Goal: Information Seeking & Learning: Learn about a topic

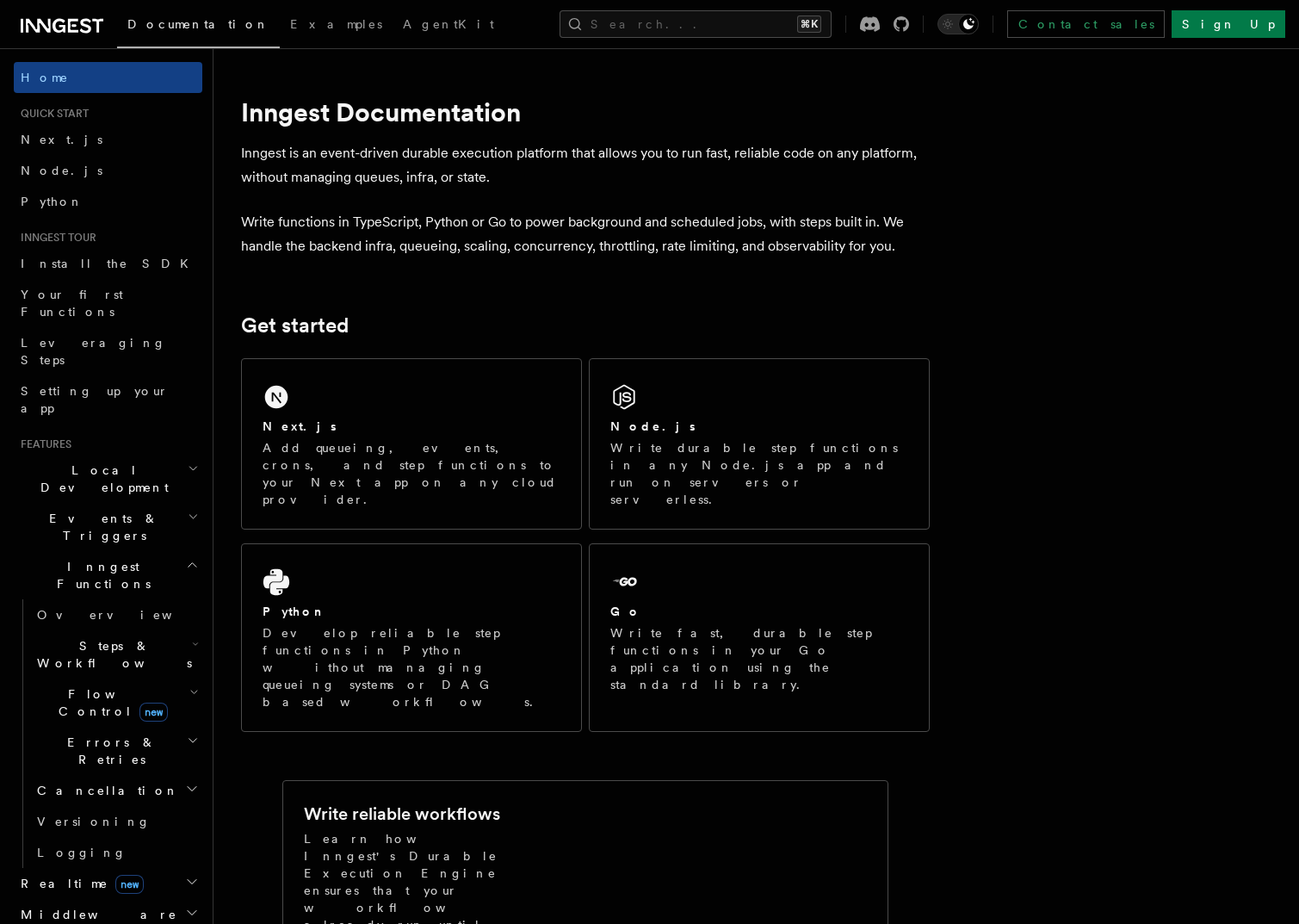
click at [83, 29] on icon at bounding box center [62, 25] width 83 height 21
click at [127, 637] on span "Steps & Workflows" at bounding box center [111, 654] width 162 height 34
click at [114, 637] on span "Steps & Workflows" at bounding box center [111, 654] width 162 height 34
click at [146, 599] on link "Overview" at bounding box center [116, 614] width 172 height 31
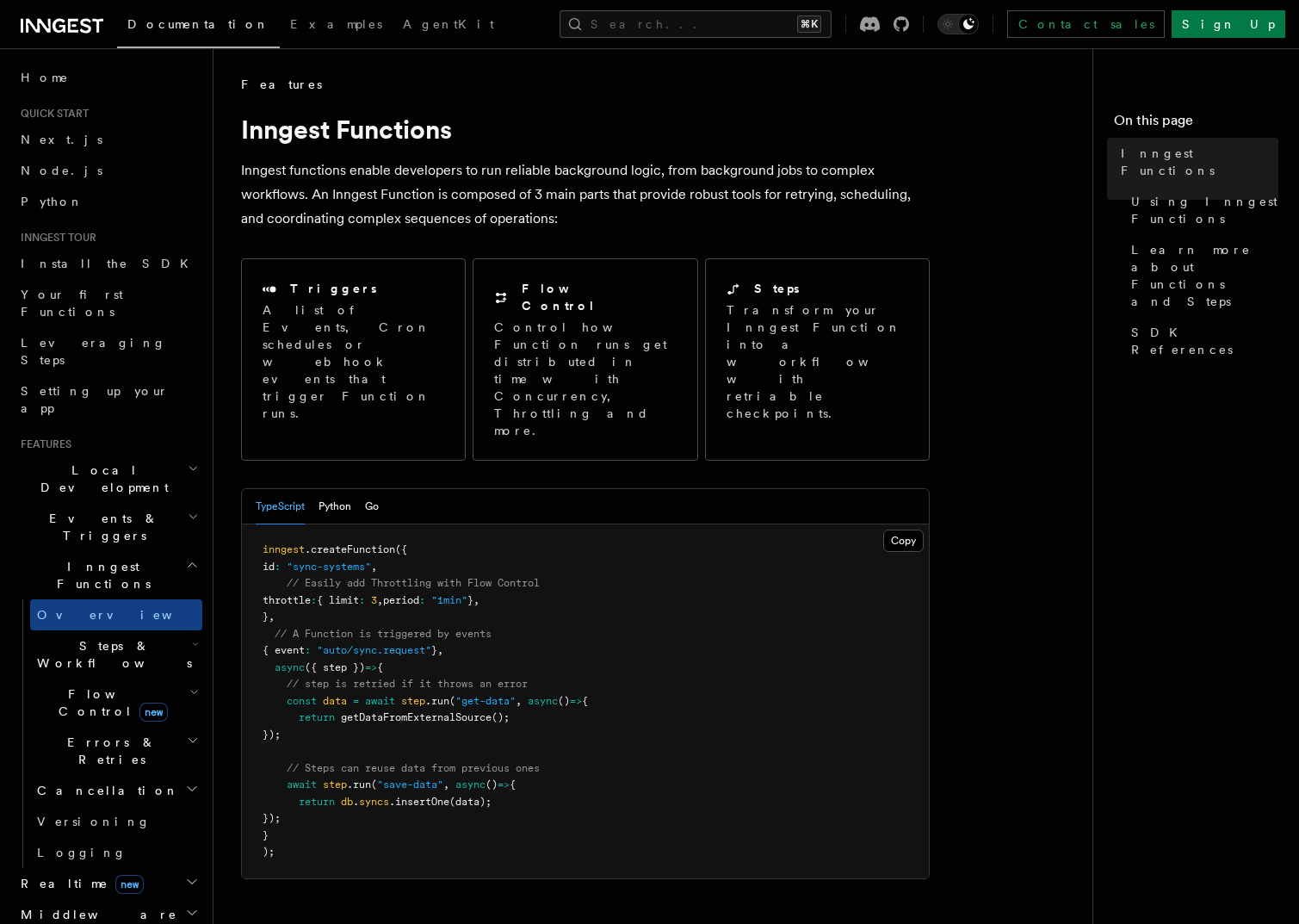
click at [390, 628] on span "// A Function is triggered by events" at bounding box center [383, 634] width 217 height 12
click at [559, 669] on pre "inngest .createFunction ({ id : "sync-systems" , // Easily add Throttling with …" at bounding box center [585, 701] width 687 height 354
click at [59, 685] on span "Flow Control new" at bounding box center [109, 702] width 159 height 34
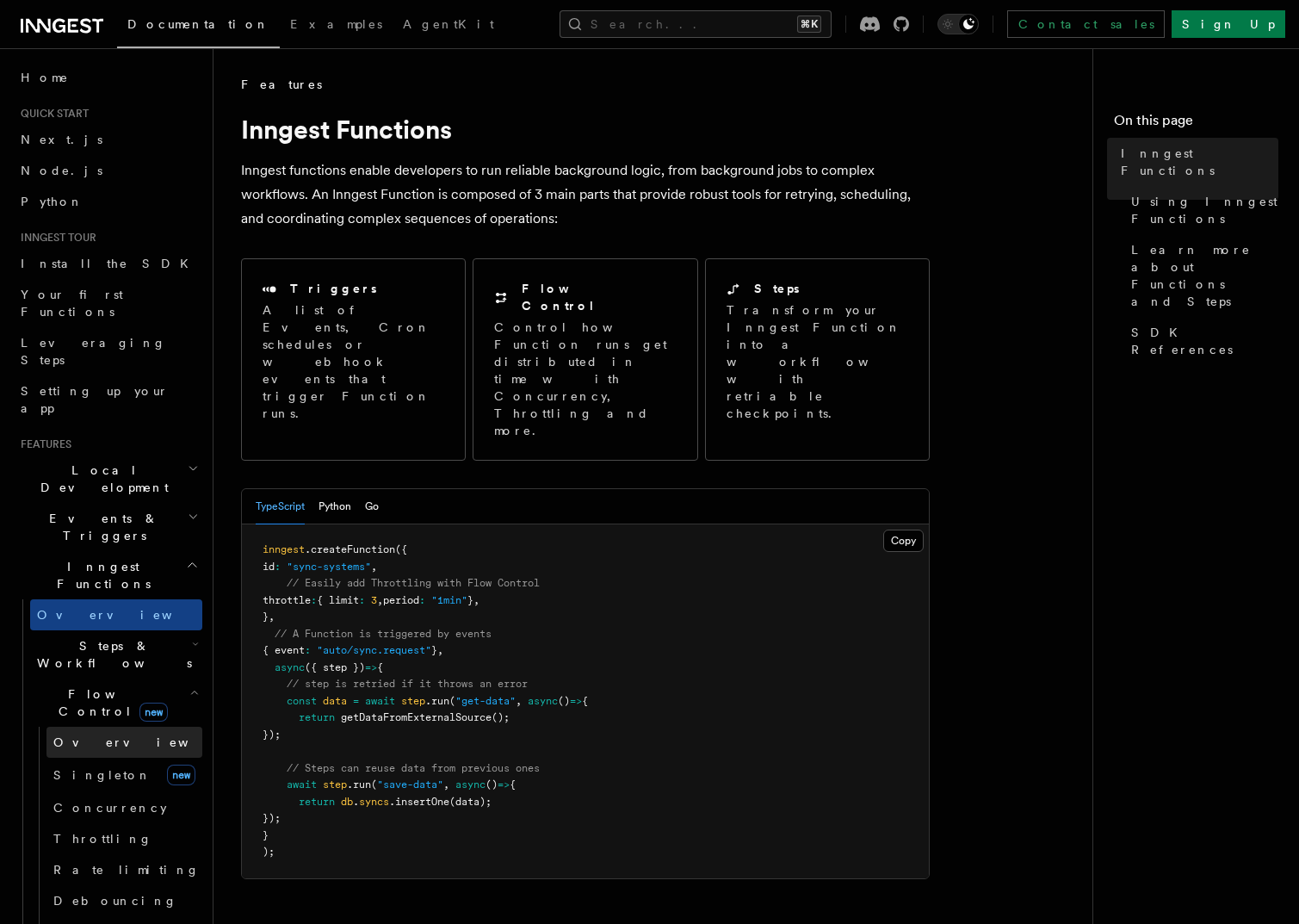
click at [68, 735] on span "Overview" at bounding box center [141, 742] width 177 height 14
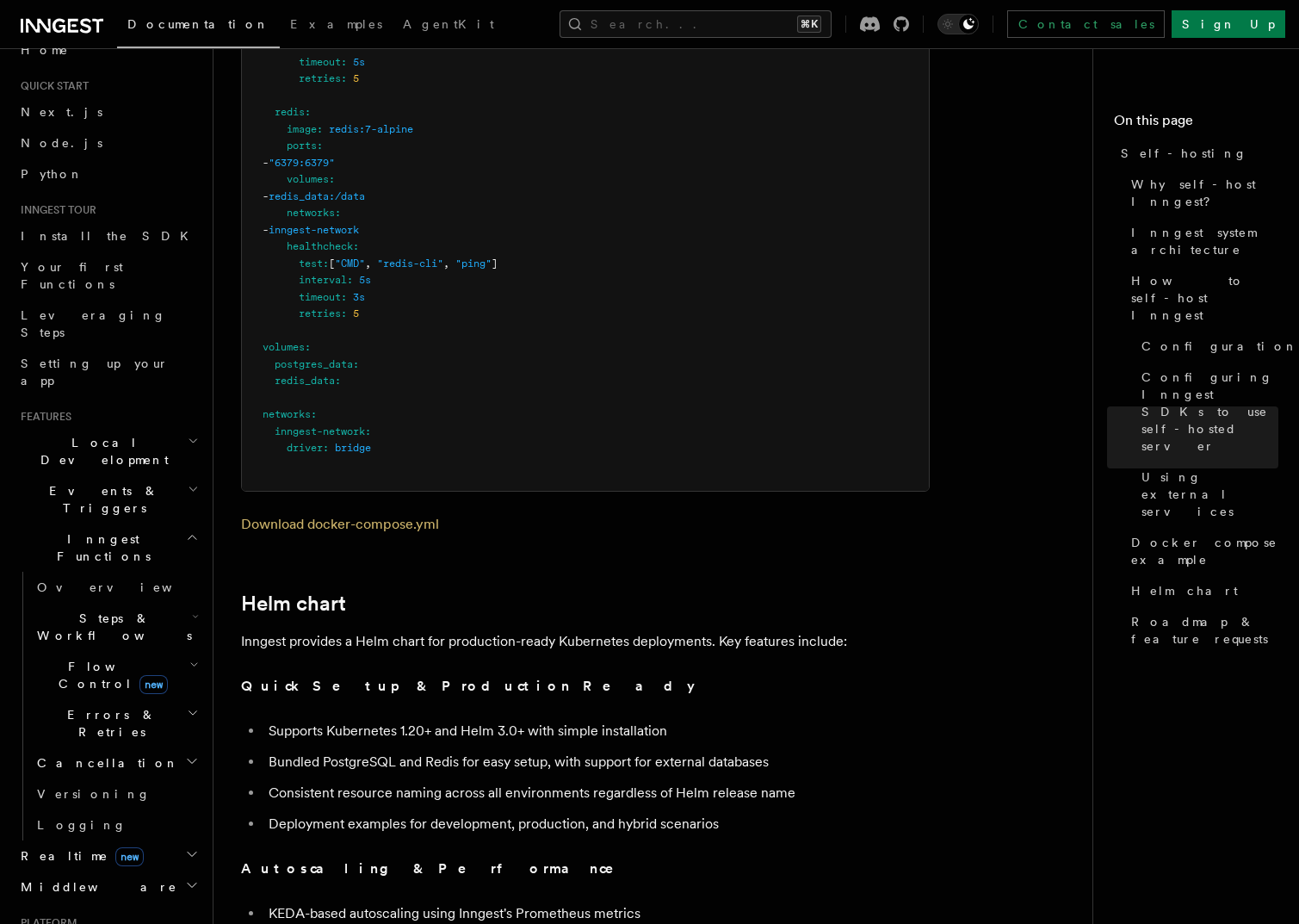
scroll to position [5464, 0]
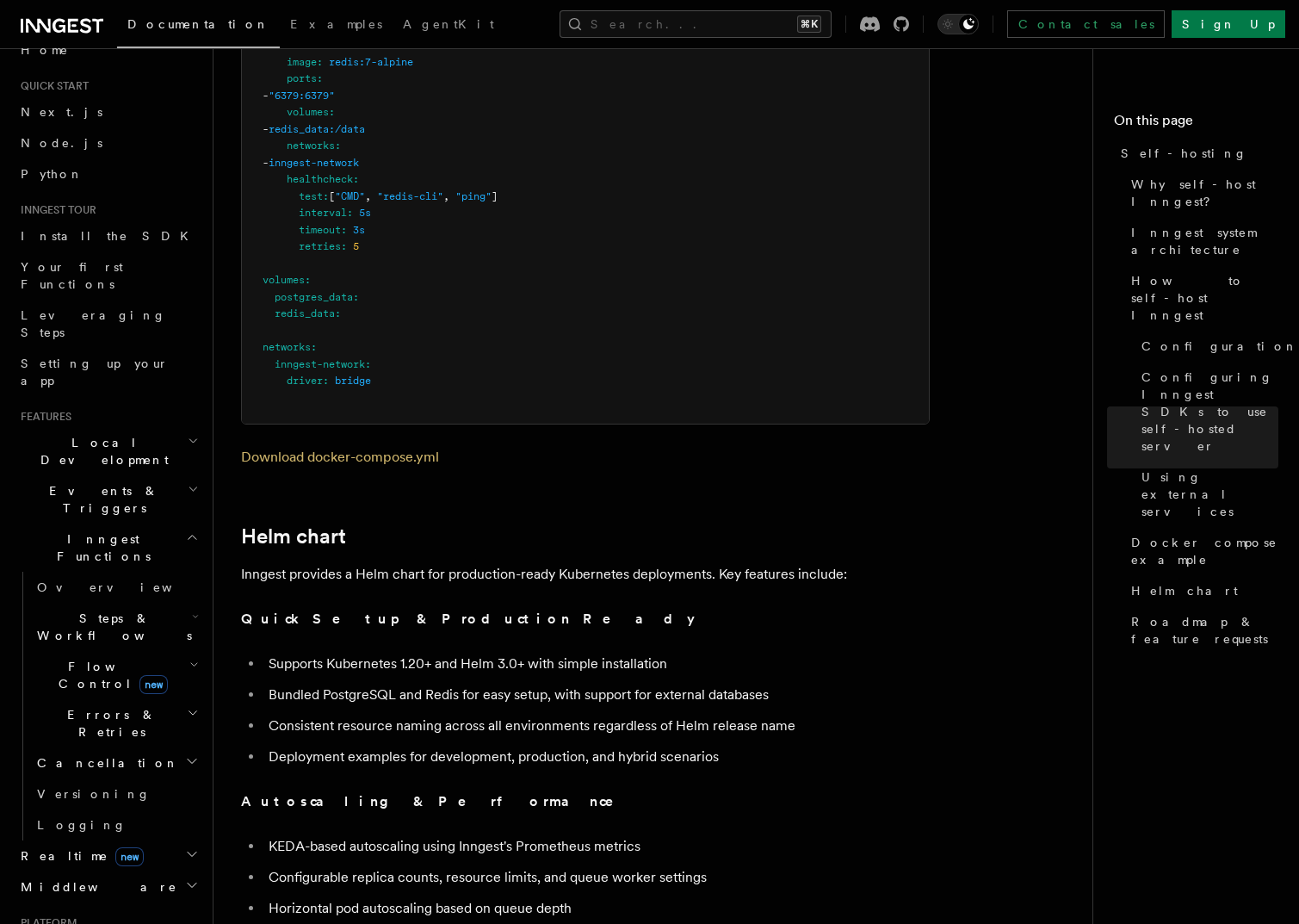
click at [364, 562] on p "Inngest provides a Helm chart for production-ready Kubernetes deployments. Key …" at bounding box center [585, 574] width 689 height 24
drag, startPoint x: 364, startPoint y: 546, endPoint x: 664, endPoint y: 539, distance: 299.7
click at [664, 562] on p "Inngest provides a Helm chart for production-ready Kubernetes deployments. Key …" at bounding box center [585, 574] width 689 height 24
copy p "Helm chart for production-ready Kubernetes deployments"
click at [598, 607] on p "Quick Setup & Production Ready" at bounding box center [585, 619] width 689 height 24
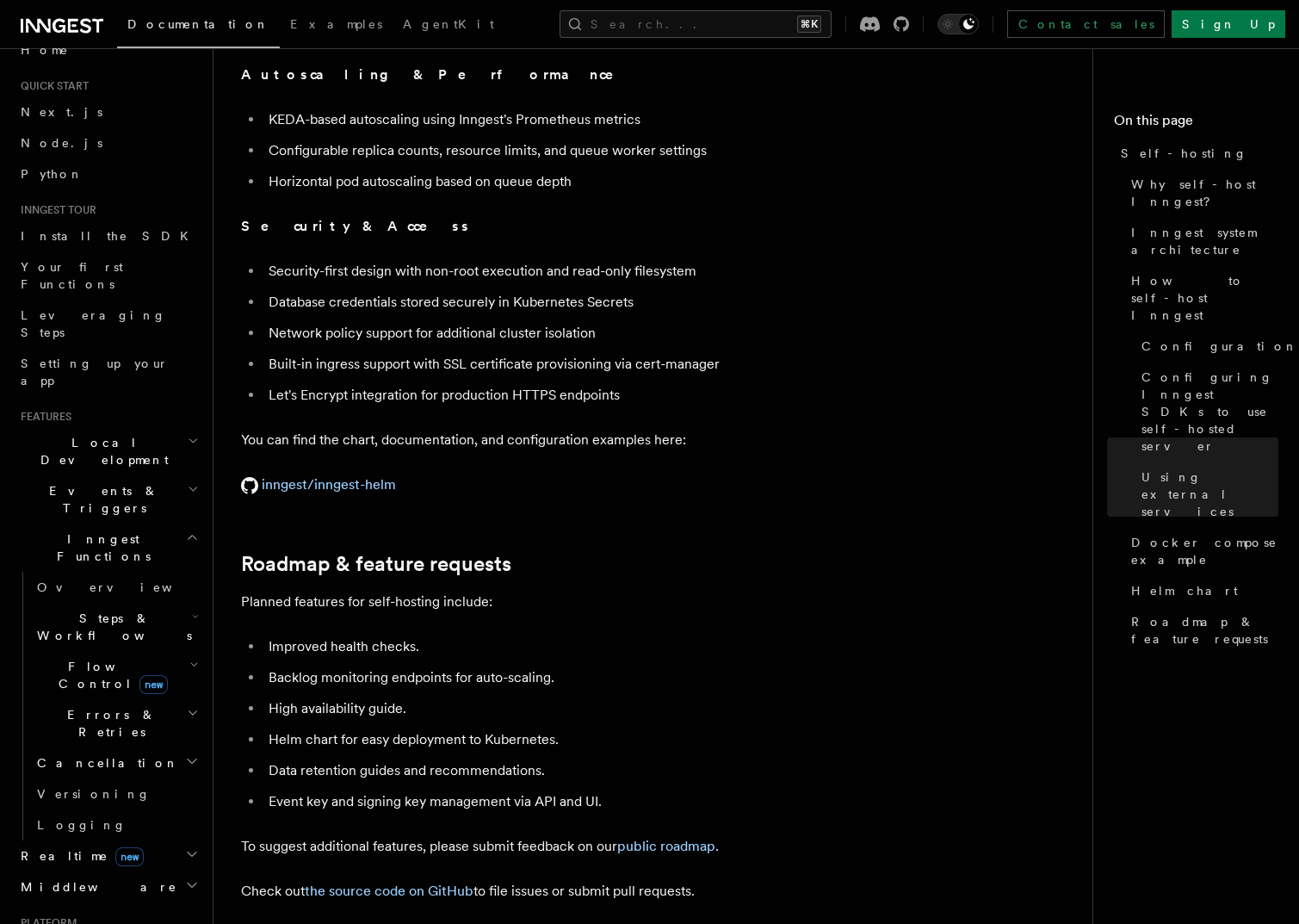
scroll to position [6233, 0]
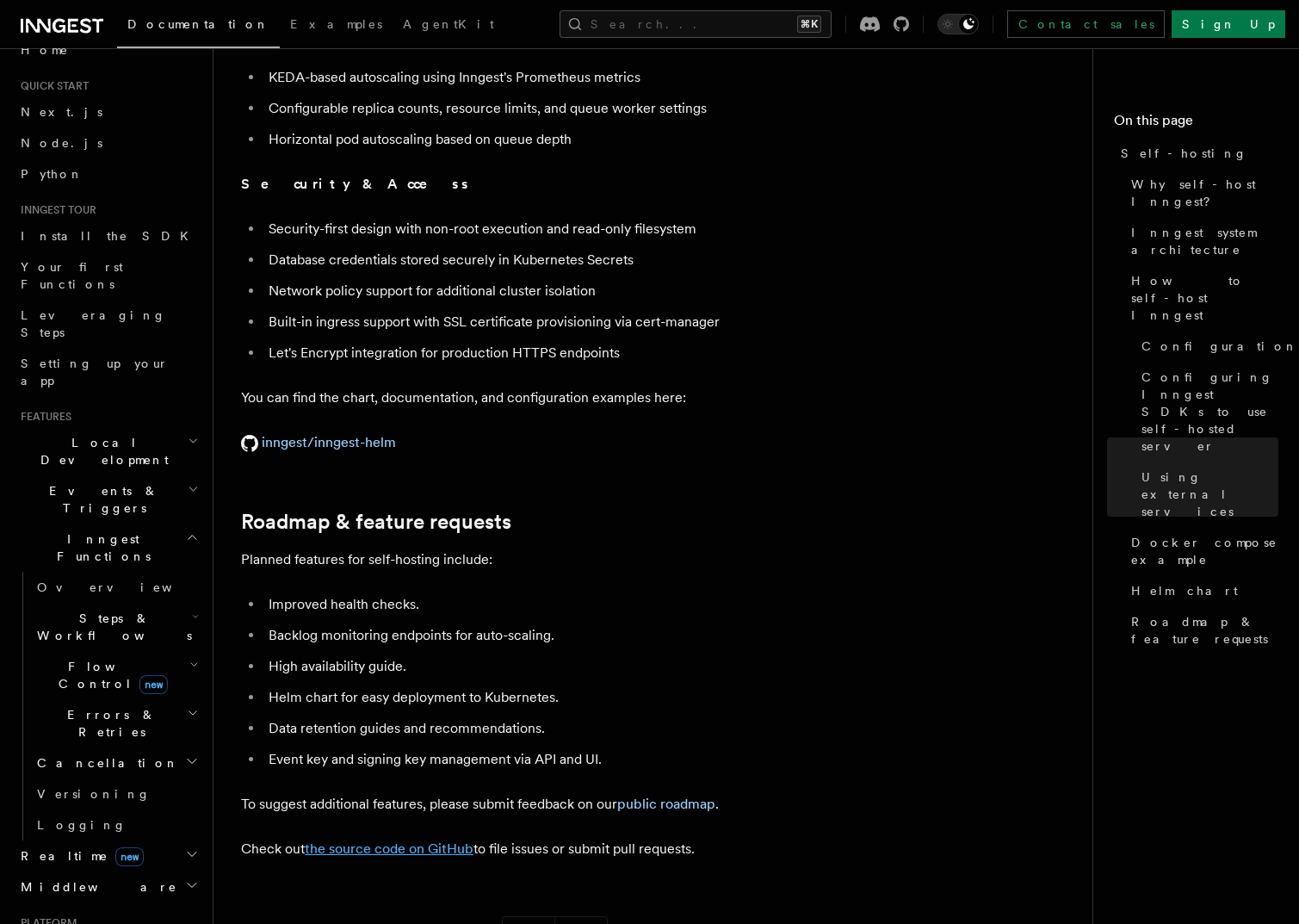
click at [433, 840] on link "the source code on GitHub" at bounding box center [389, 848] width 169 height 16
